Goal: Information Seeking & Learning: Learn about a topic

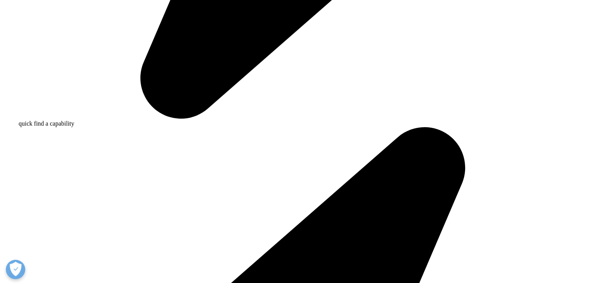
scroll to position [683, 0]
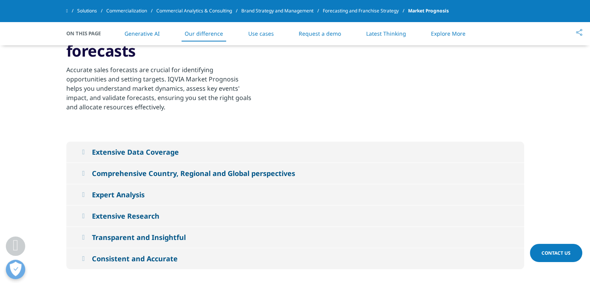
click at [332, 161] on button "Extensive Data Coverage" at bounding box center [295, 152] width 458 height 21
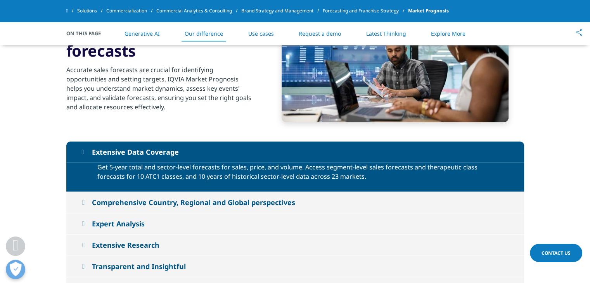
click at [260, 241] on button "Extensive Research" at bounding box center [295, 245] width 458 height 21
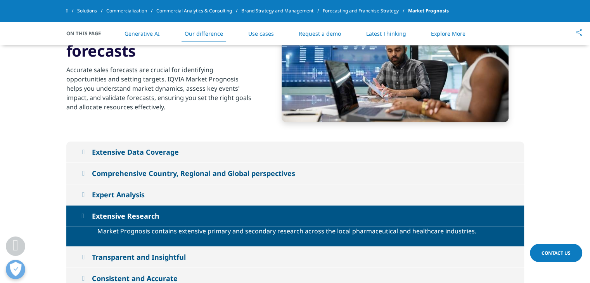
click at [262, 250] on button "Transparent and Insightful" at bounding box center [295, 257] width 458 height 21
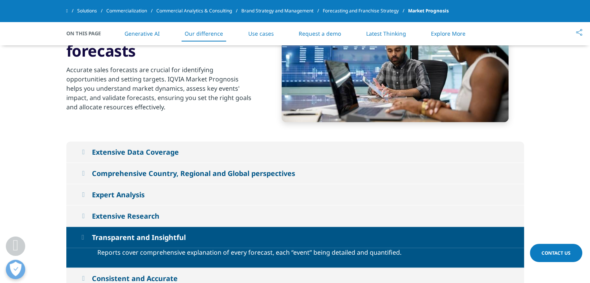
click at [252, 279] on button "Consistent and Accurate" at bounding box center [295, 278] width 458 height 21
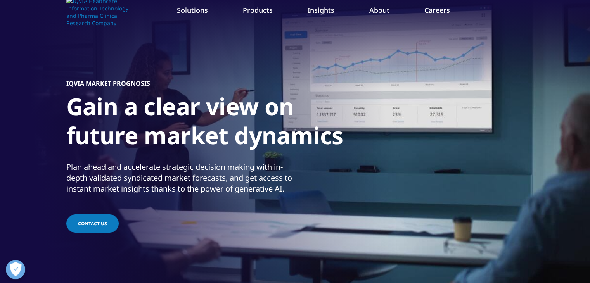
scroll to position [0, 0]
